Goal: Transaction & Acquisition: Purchase product/service

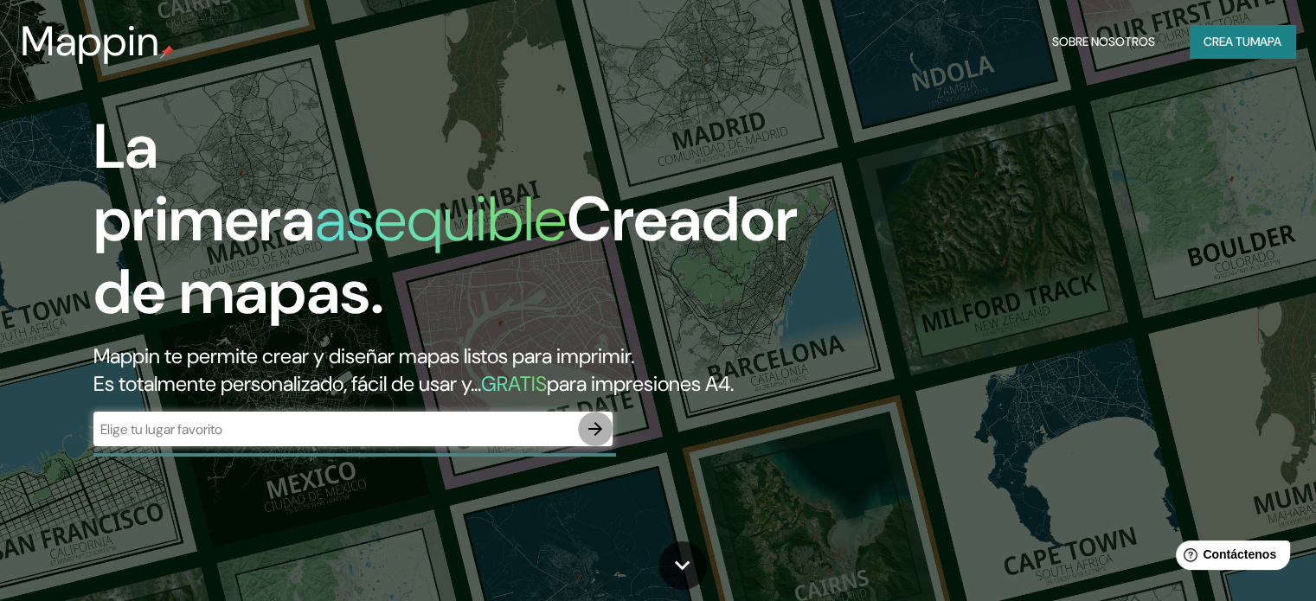
click at [593, 440] on icon "button" at bounding box center [595, 429] width 21 height 21
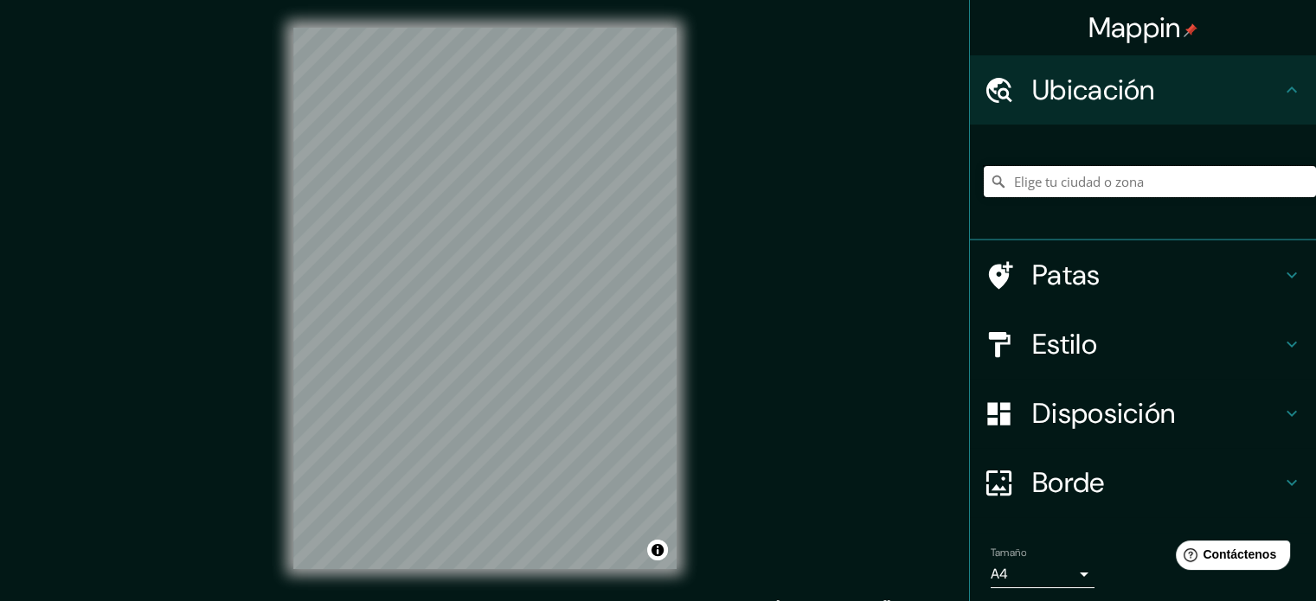
click at [1081, 176] on input "Elige tu ciudad o zona" at bounding box center [1150, 181] width 332 height 31
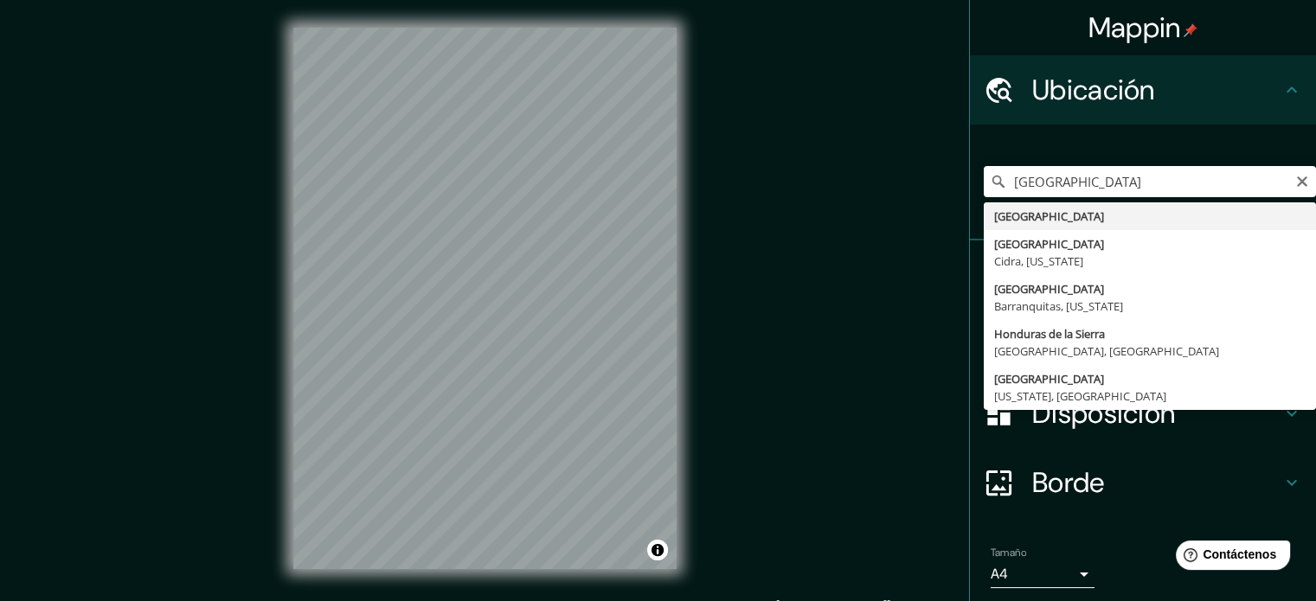
type input "[GEOGRAPHIC_DATA]"
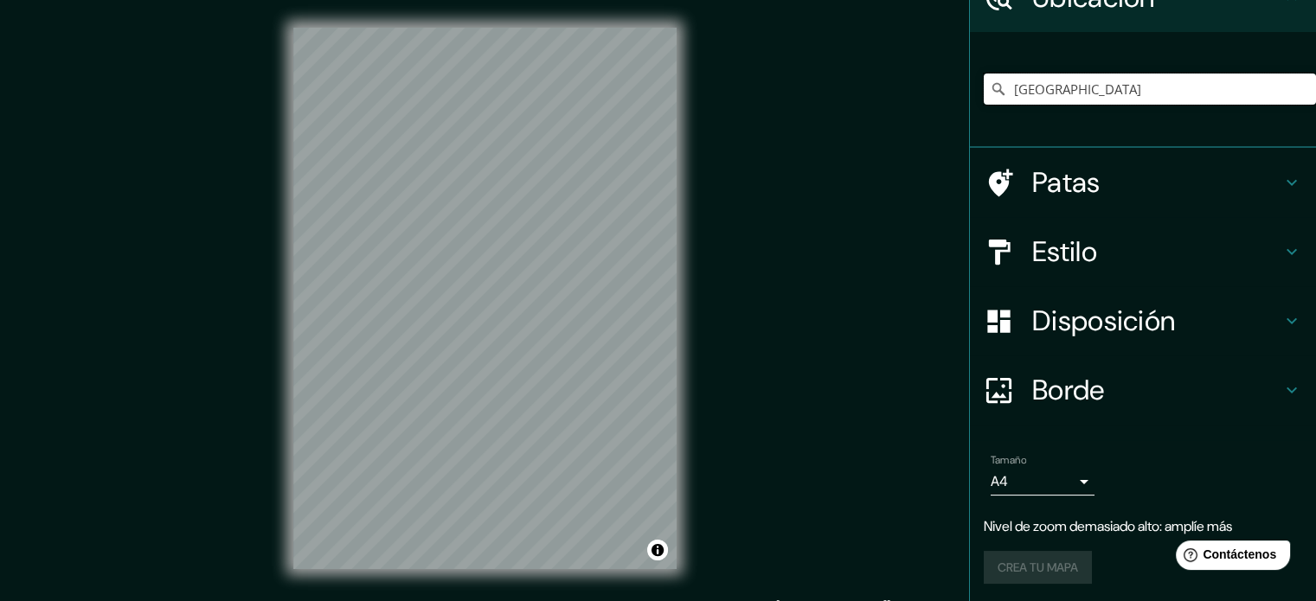
scroll to position [94, 0]
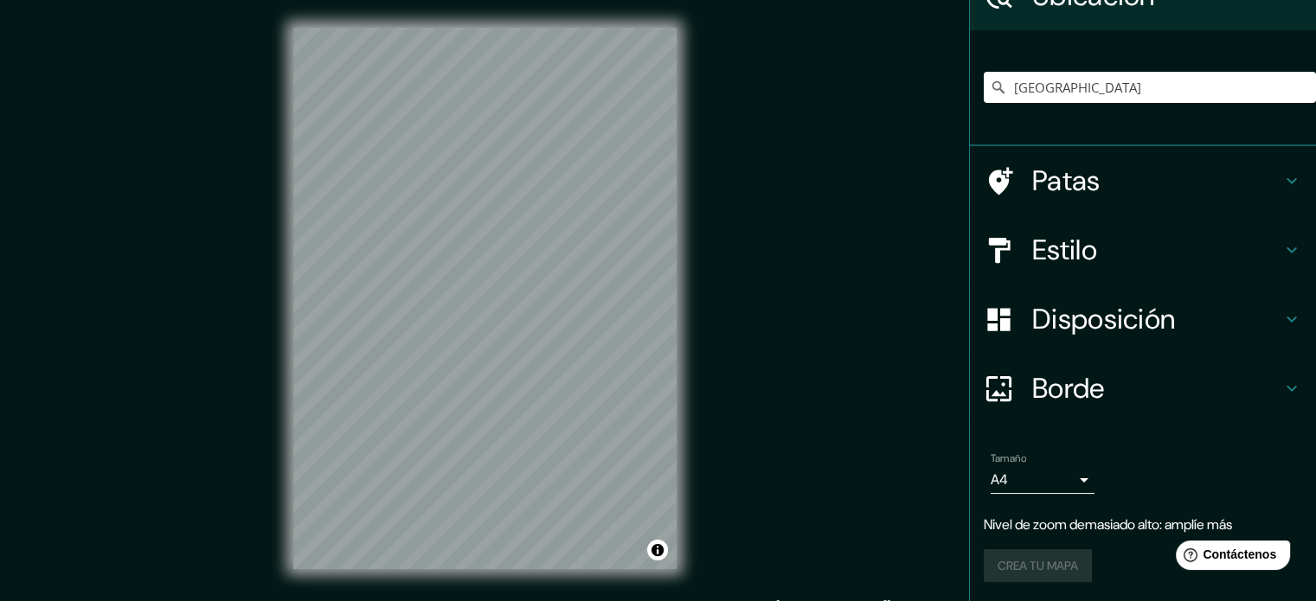
click at [1287, 248] on icon at bounding box center [1292, 251] width 10 height 6
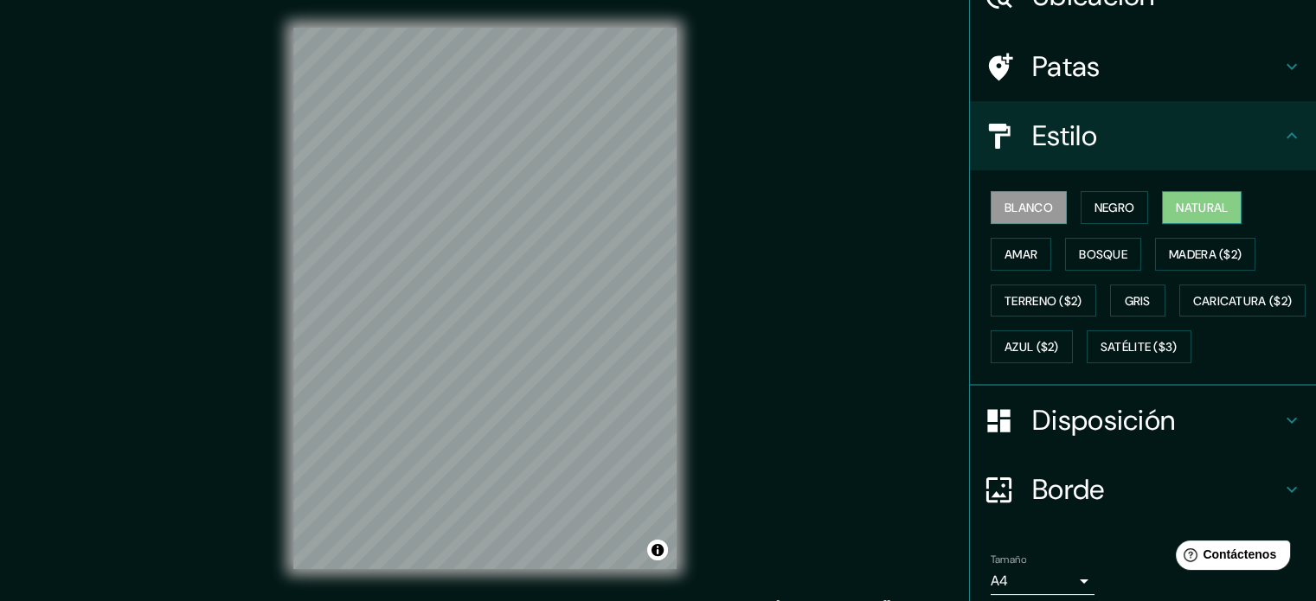
click at [1195, 201] on font "Natural" at bounding box center [1202, 208] width 52 height 16
click at [1045, 293] on font "Terreno ($2)" at bounding box center [1044, 301] width 78 height 16
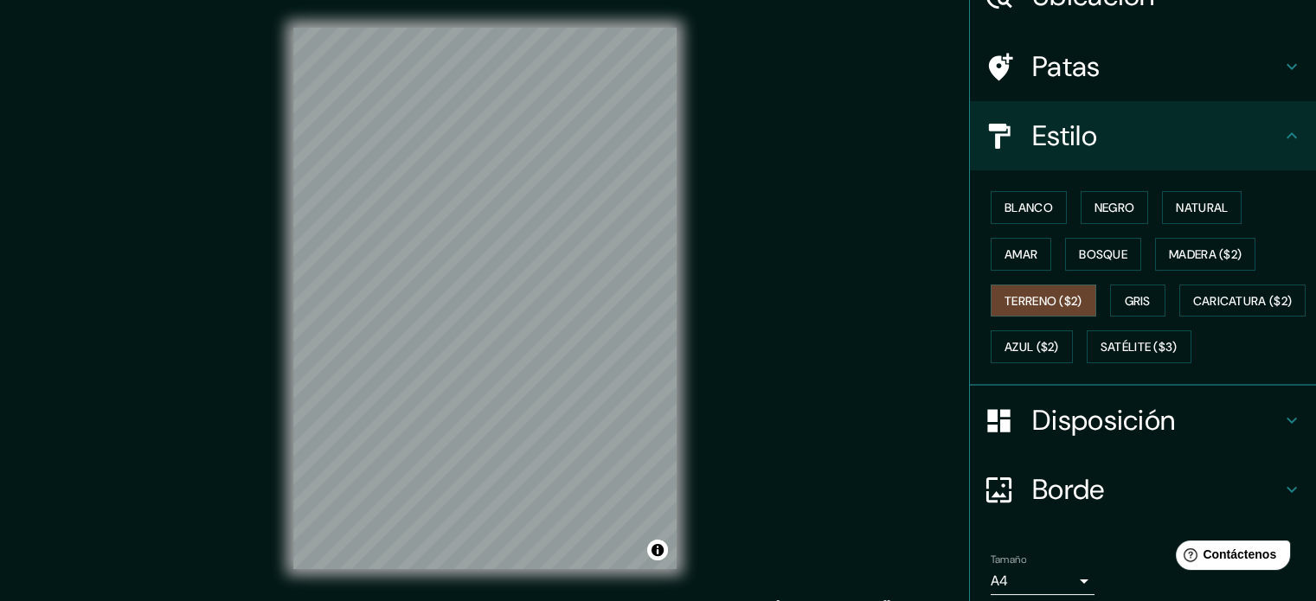
scroll to position [181, 0]
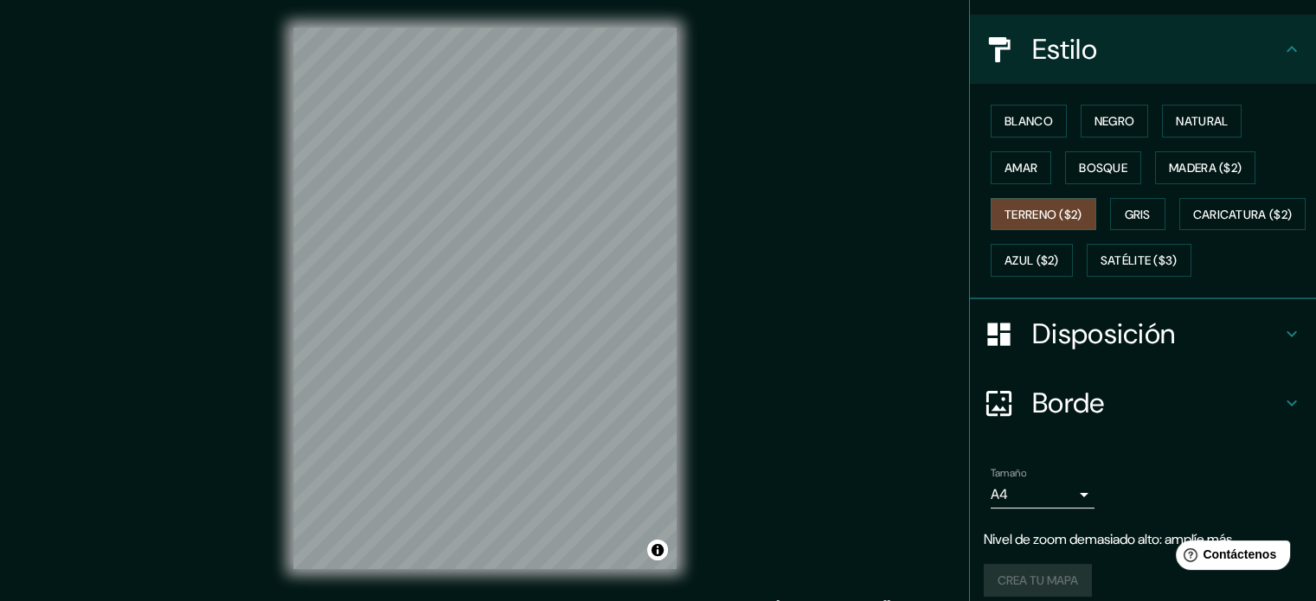
click at [1282, 344] on icon at bounding box center [1292, 334] width 21 height 21
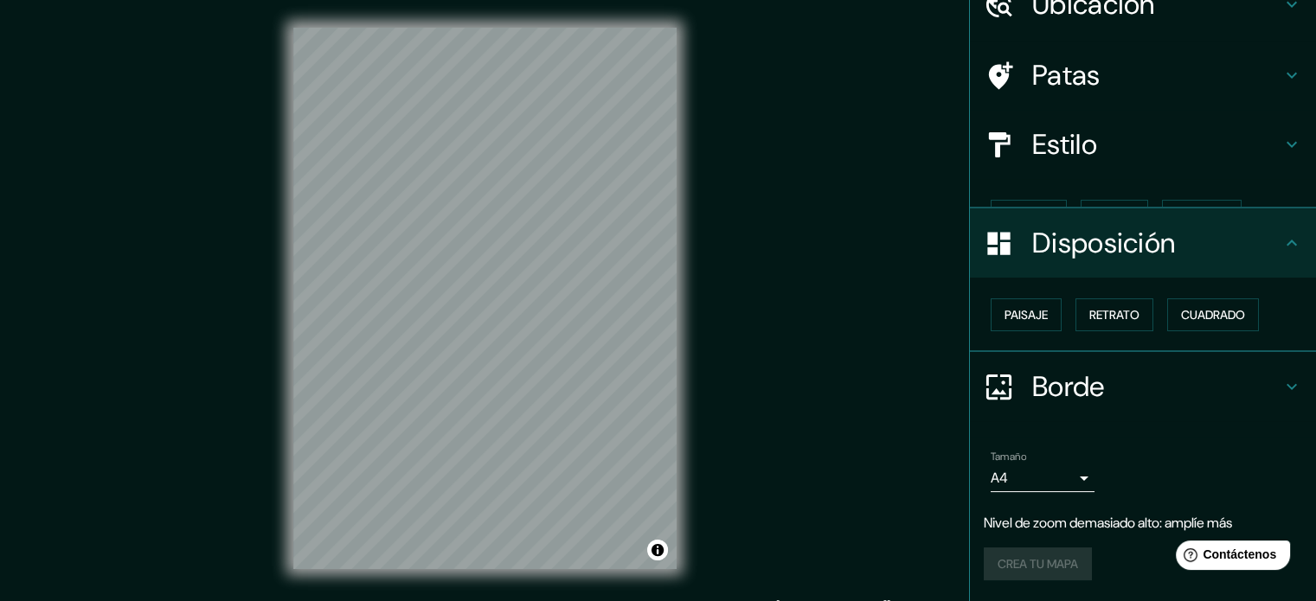
scroll to position [55, 0]
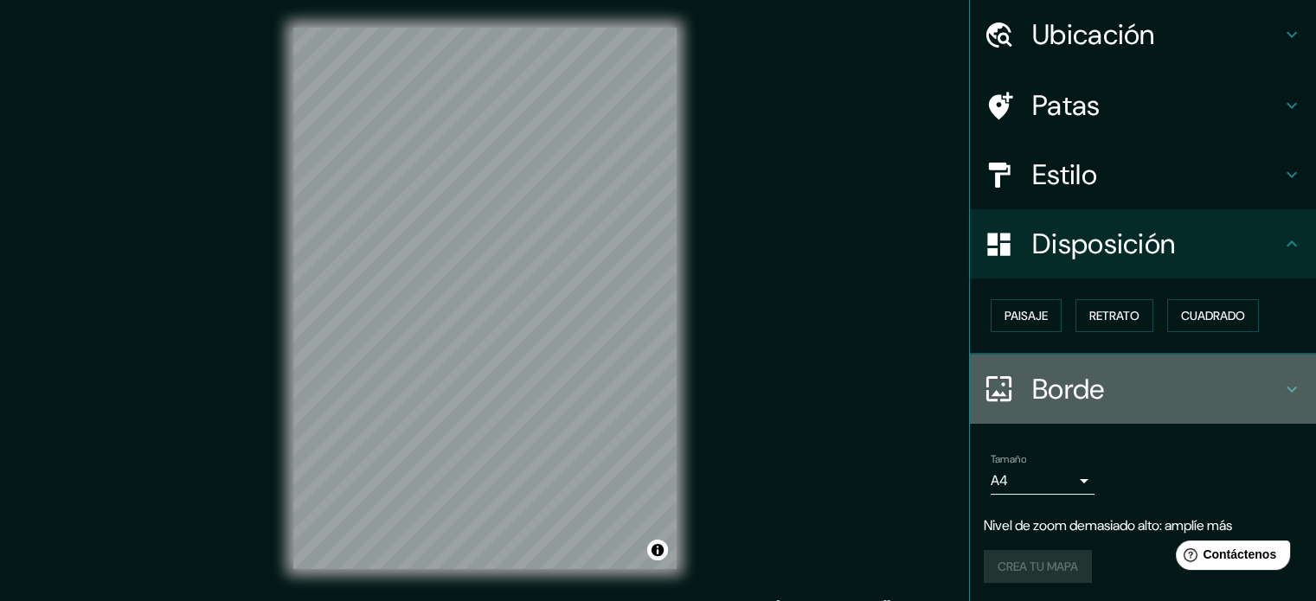
click at [1282, 380] on icon at bounding box center [1292, 389] width 21 height 21
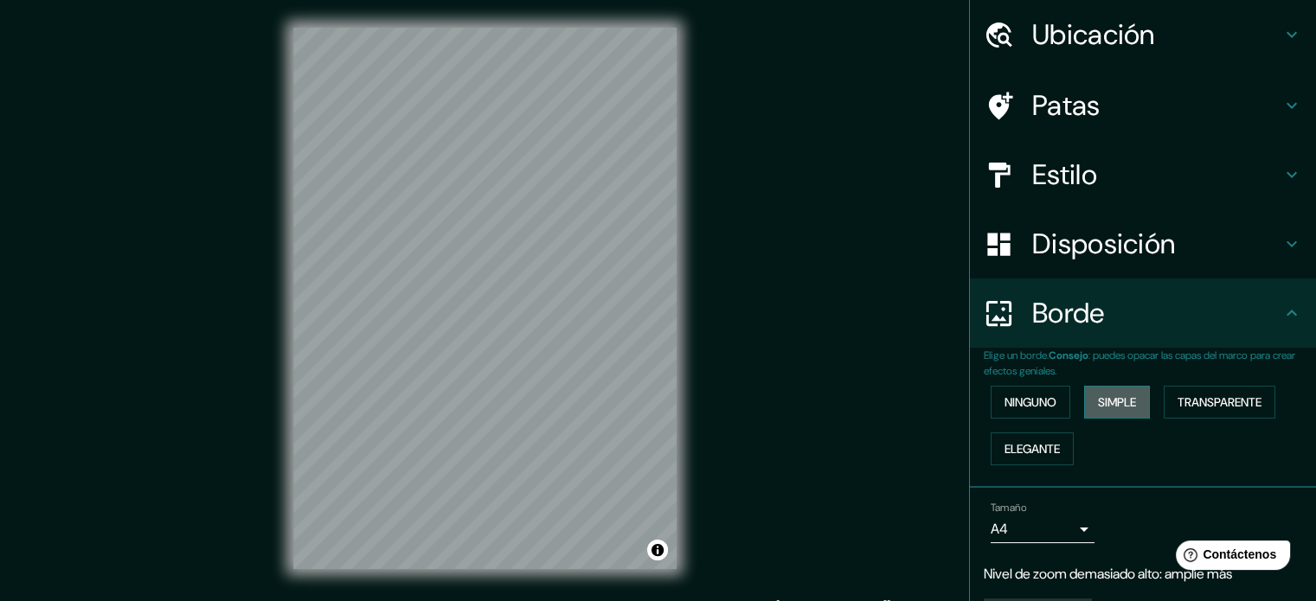
click at [1127, 403] on font "Simple" at bounding box center [1117, 403] width 38 height 16
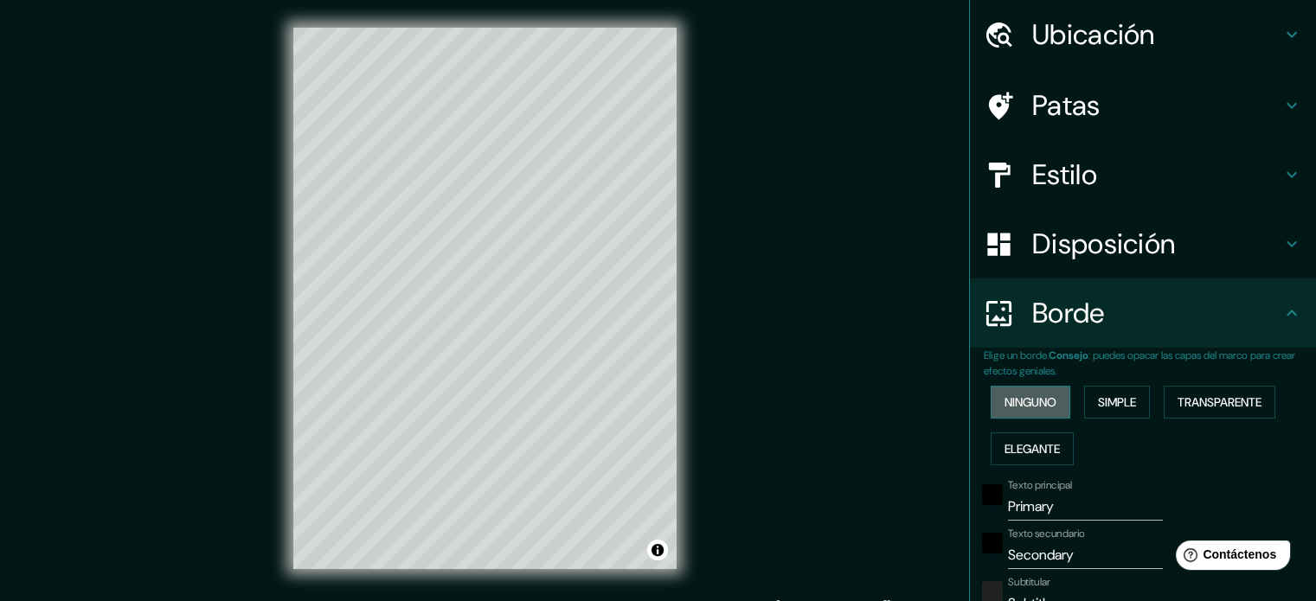
click at [1019, 402] on font "Ninguno" at bounding box center [1031, 403] width 52 height 16
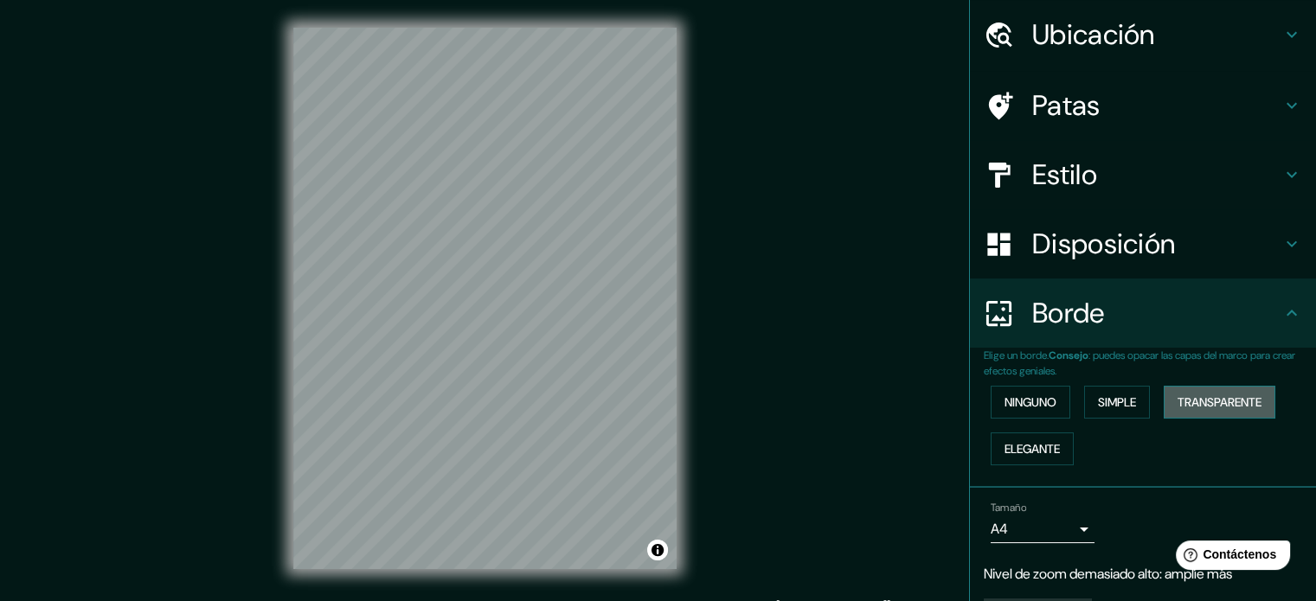
click at [1181, 393] on font "Transparente" at bounding box center [1220, 402] width 84 height 23
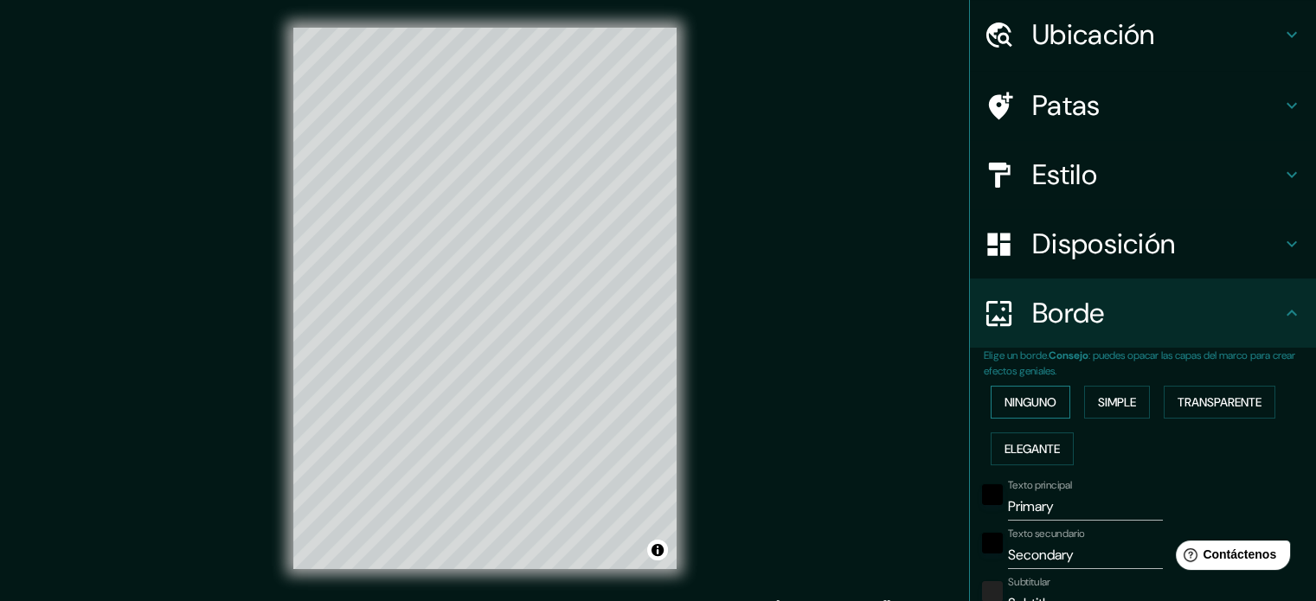
click at [1006, 396] on font "Ninguno" at bounding box center [1031, 403] width 52 height 16
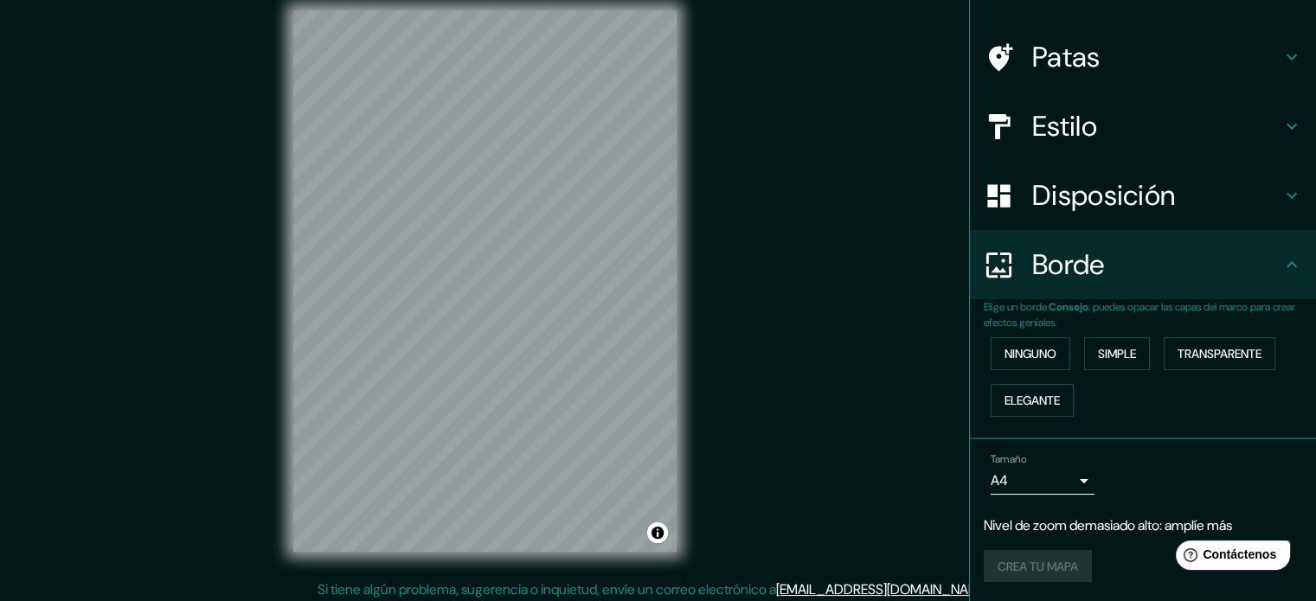
scroll to position [23, 0]
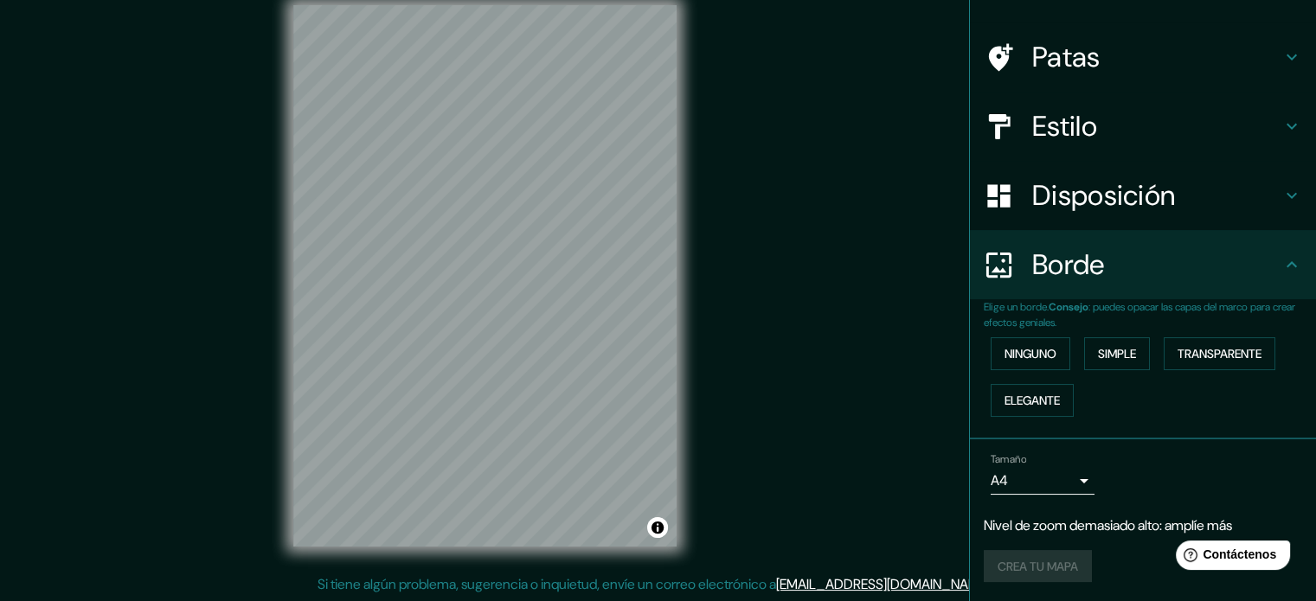
click at [1072, 477] on body "Mappin Ubicación [GEOGRAPHIC_DATA] Patas Estilo Disposición Borde Elige un bord…" at bounding box center [658, 277] width 1316 height 601
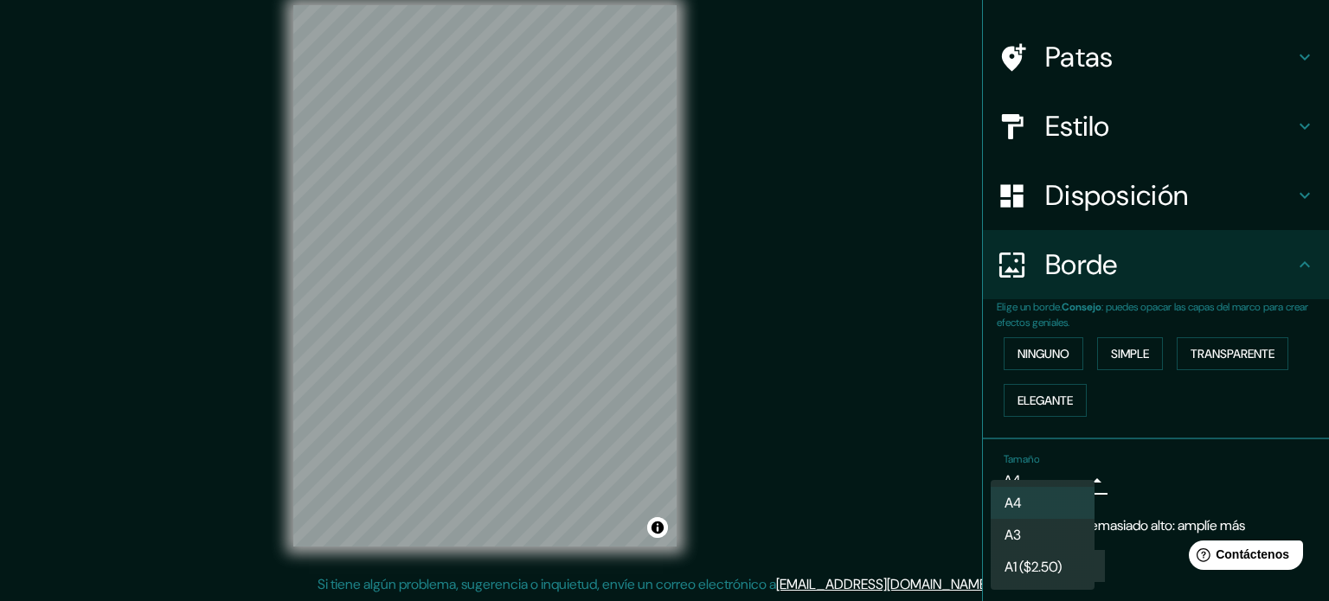
click at [1051, 543] on li "A3" at bounding box center [1043, 535] width 104 height 32
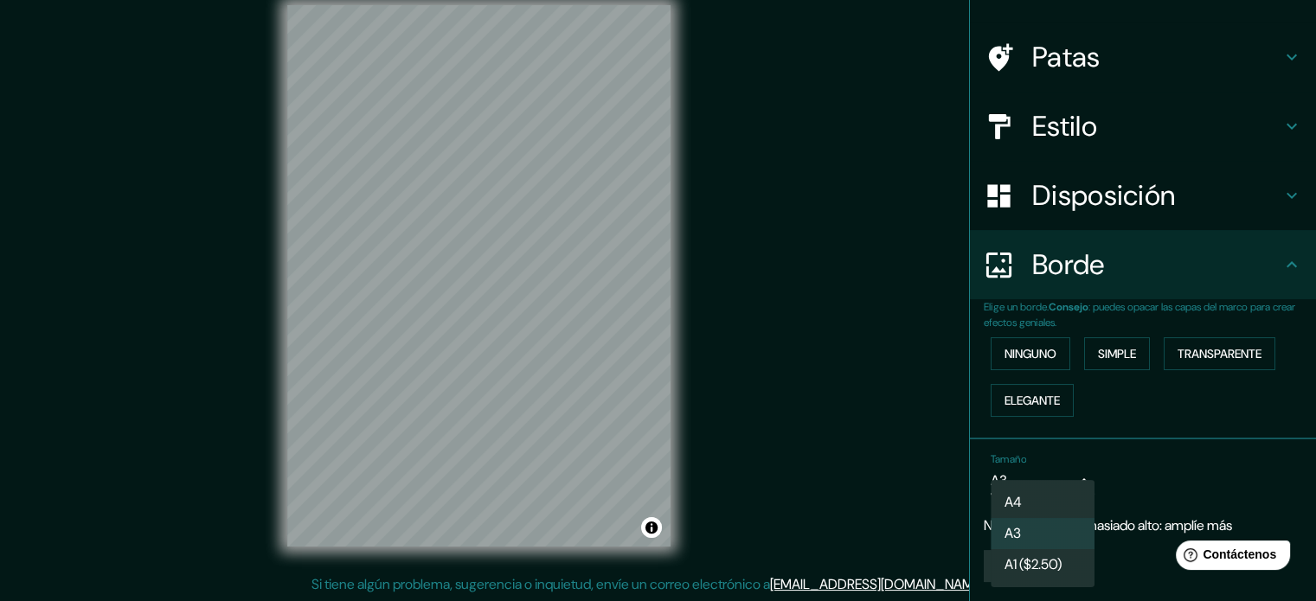
click at [1075, 473] on body "Mappin Ubicación [GEOGRAPHIC_DATA] Patas Estilo Disposición Borde Elige un bord…" at bounding box center [658, 277] width 1316 height 601
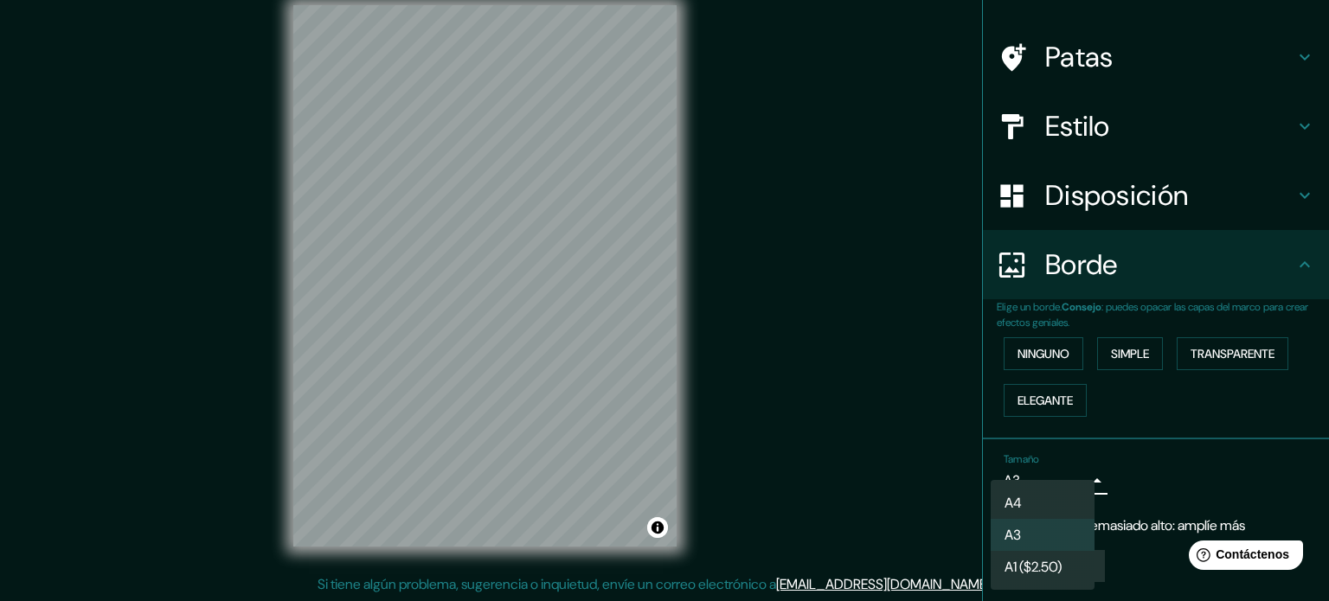
click at [1036, 499] on li "A4" at bounding box center [1043, 503] width 104 height 32
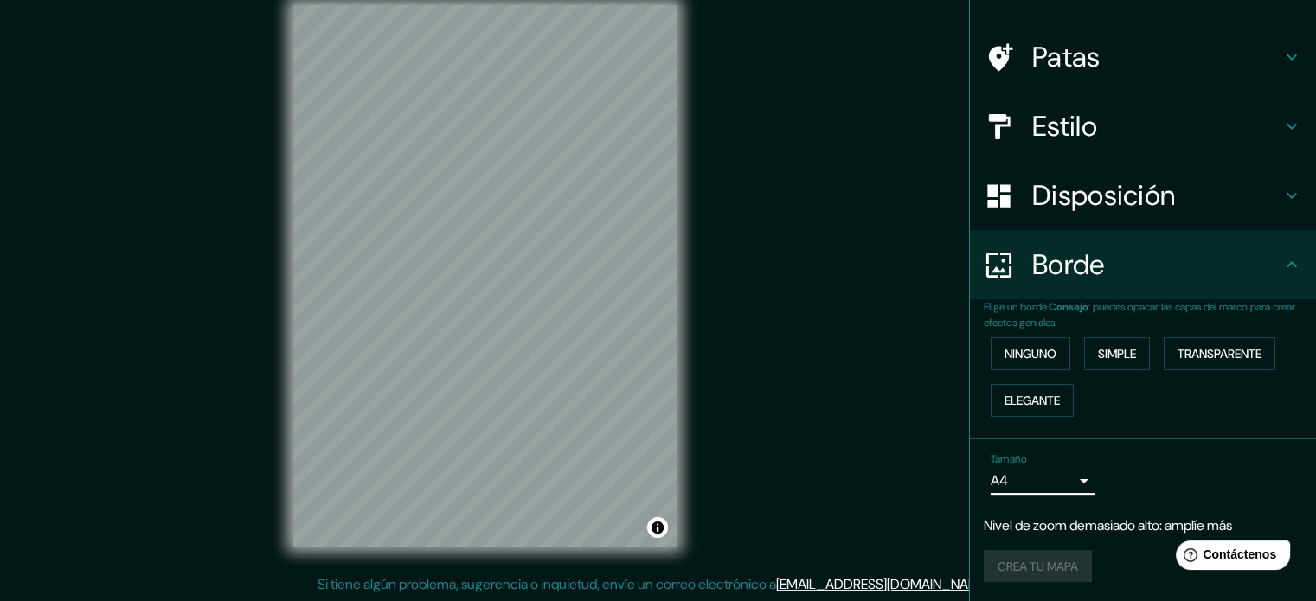
click at [1064, 473] on body "Mappin Ubicación [GEOGRAPHIC_DATA] Patas Estilo Disposición Borde Elige un bord…" at bounding box center [658, 277] width 1316 height 601
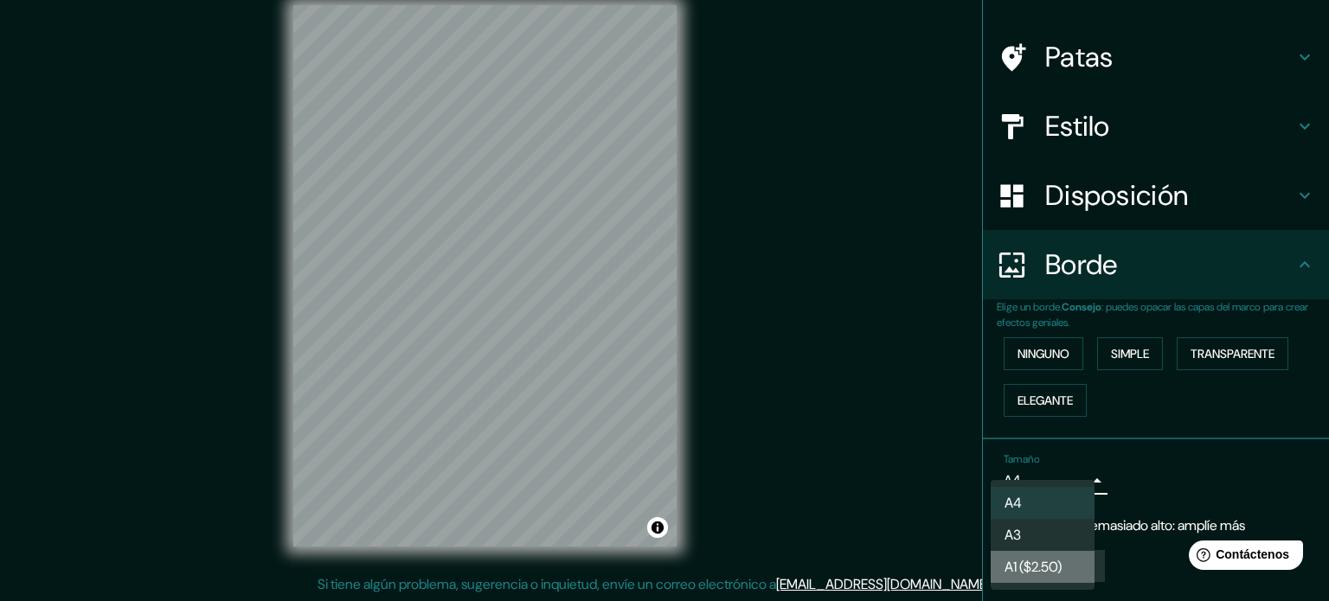
click at [1050, 565] on font "A1 ($2.50)" at bounding box center [1033, 567] width 57 height 18
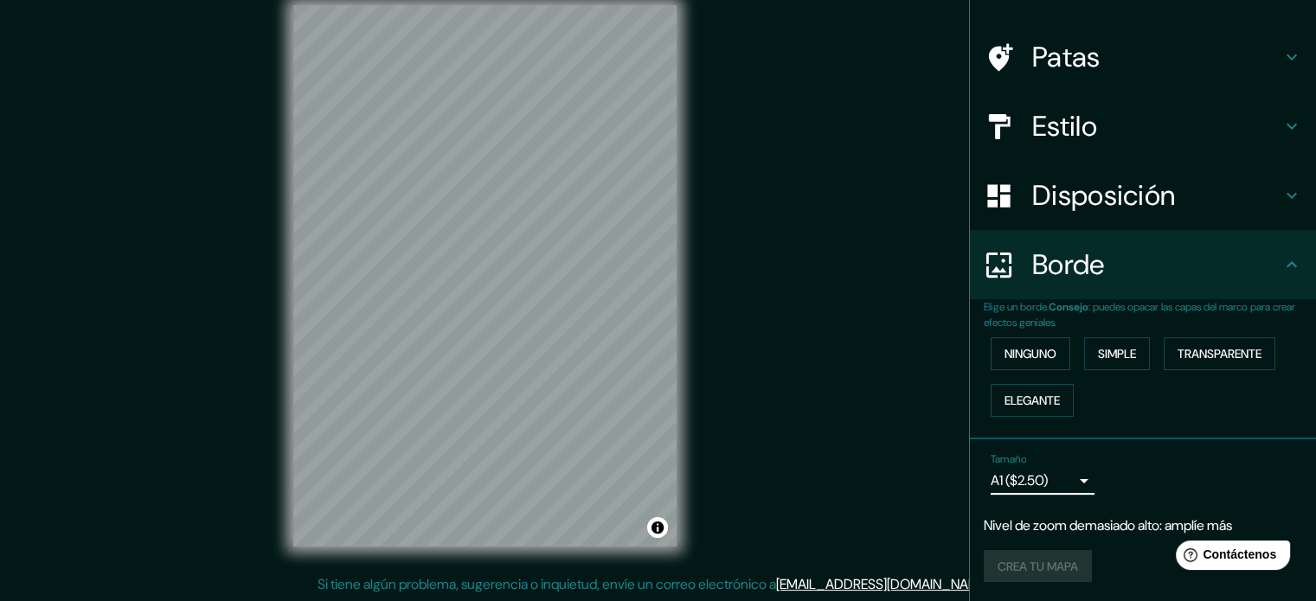
click at [1066, 477] on body "Mappin Ubicación [GEOGRAPHIC_DATA] Patas Estilo Disposición Borde Elige un bord…" at bounding box center [658, 277] width 1316 height 601
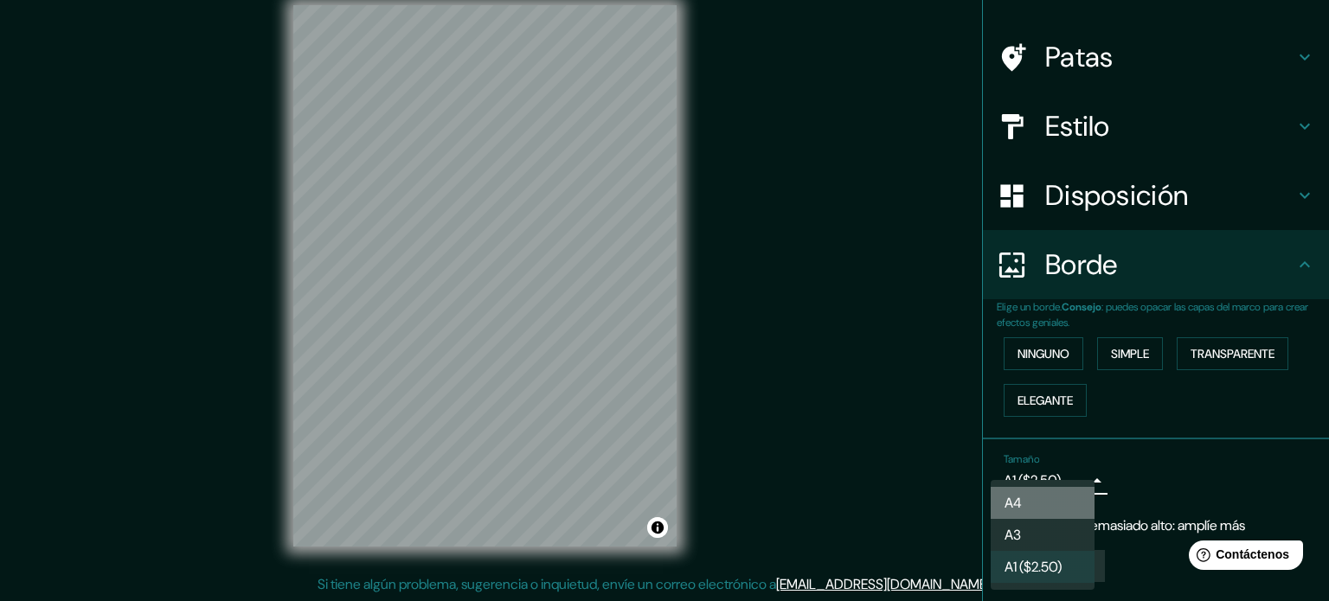
click at [1032, 491] on li "A4" at bounding box center [1043, 503] width 104 height 32
type input "single"
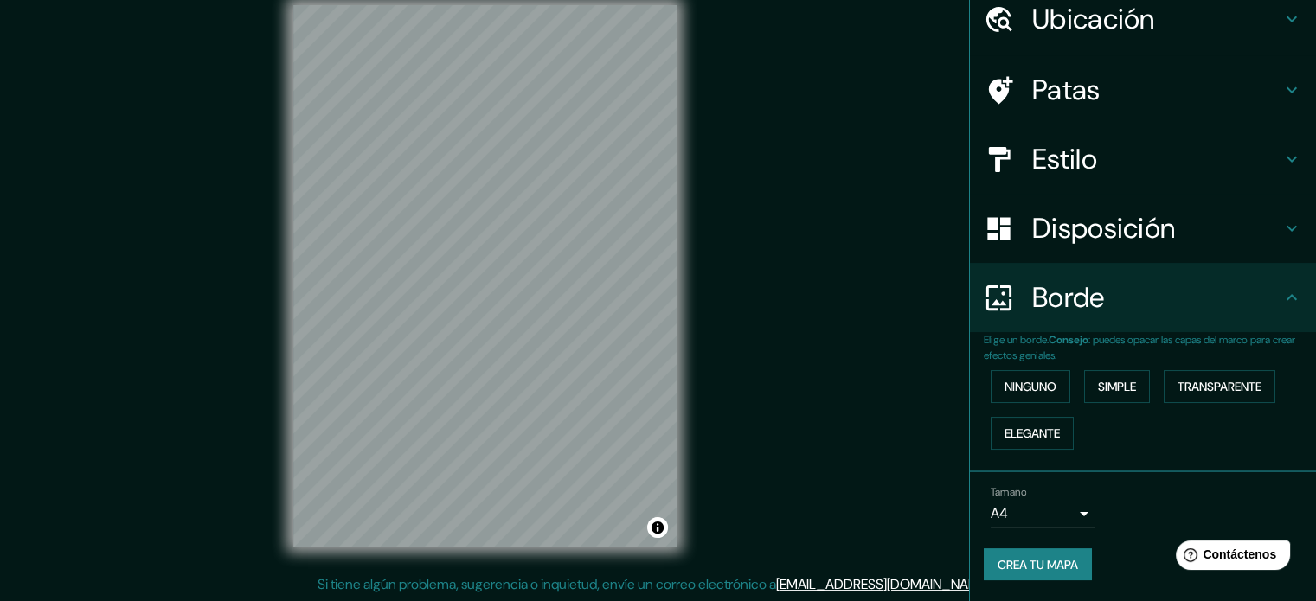
scroll to position [69, 0]
click at [204, 216] on div "Mappin Ubicación [GEOGRAPHIC_DATA] Patas Estilo Disposición Borde Elige un bord…" at bounding box center [658, 289] width 1316 height 625
